Goal: Navigation & Orientation: Find specific page/section

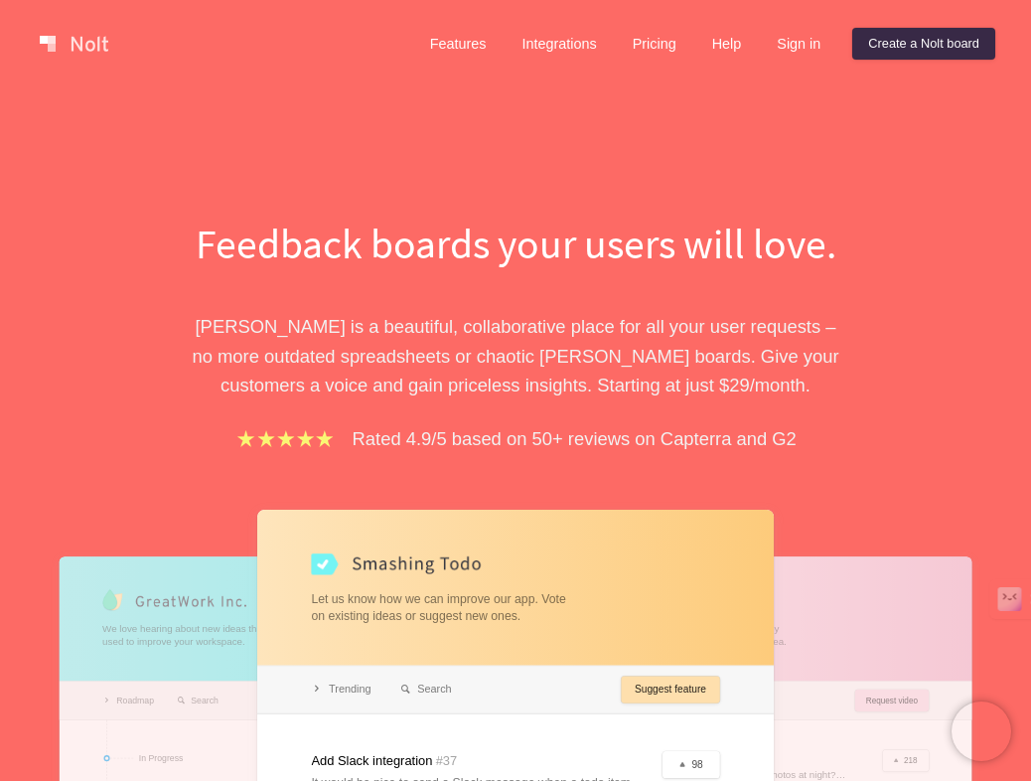
click at [674, 251] on h1 "Feedback boards your users will love." at bounding box center [515, 243] width 685 height 58
click at [828, 255] on h1 "Feedback boards your users will love." at bounding box center [515, 243] width 685 height 58
